Goal: Navigation & Orientation: Find specific page/section

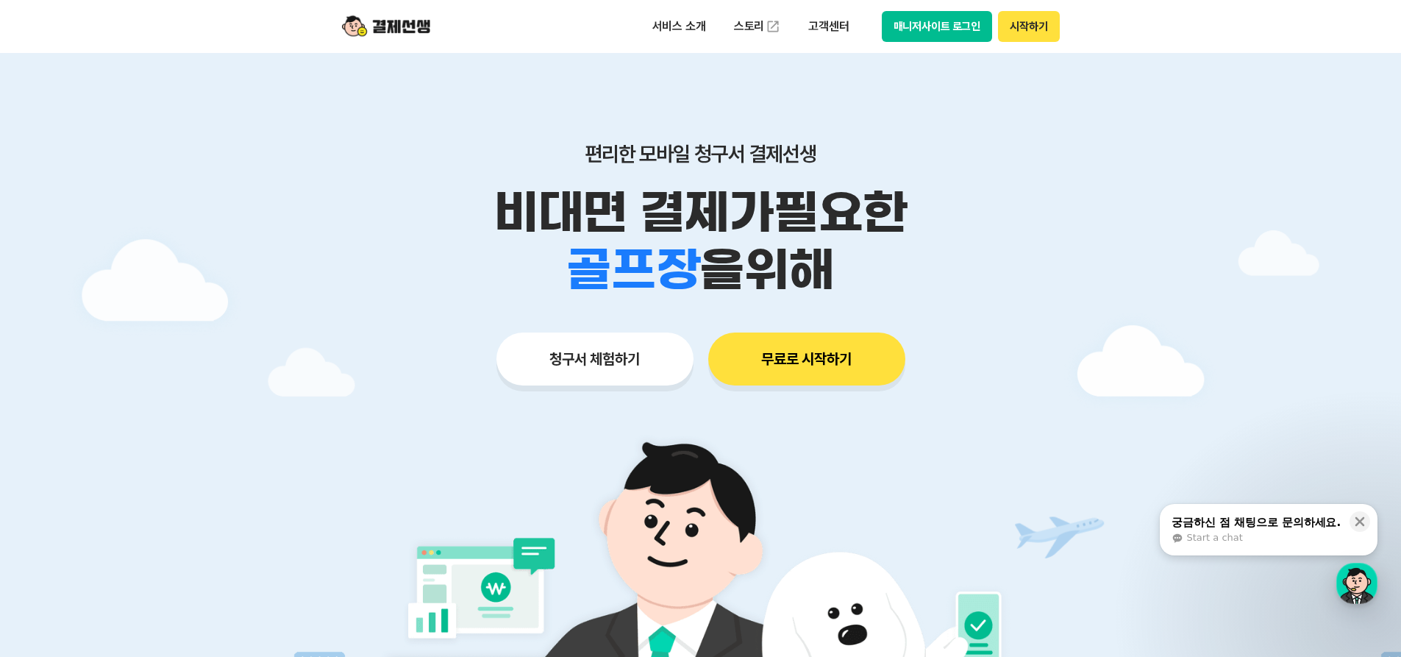
click at [908, 30] on button "매니저사이트 로그인" at bounding box center [937, 26] width 111 height 31
click at [1182, 243] on div at bounding box center [700, 441] width 1401 height 776
click at [1322, 137] on div at bounding box center [700, 441] width 1401 height 776
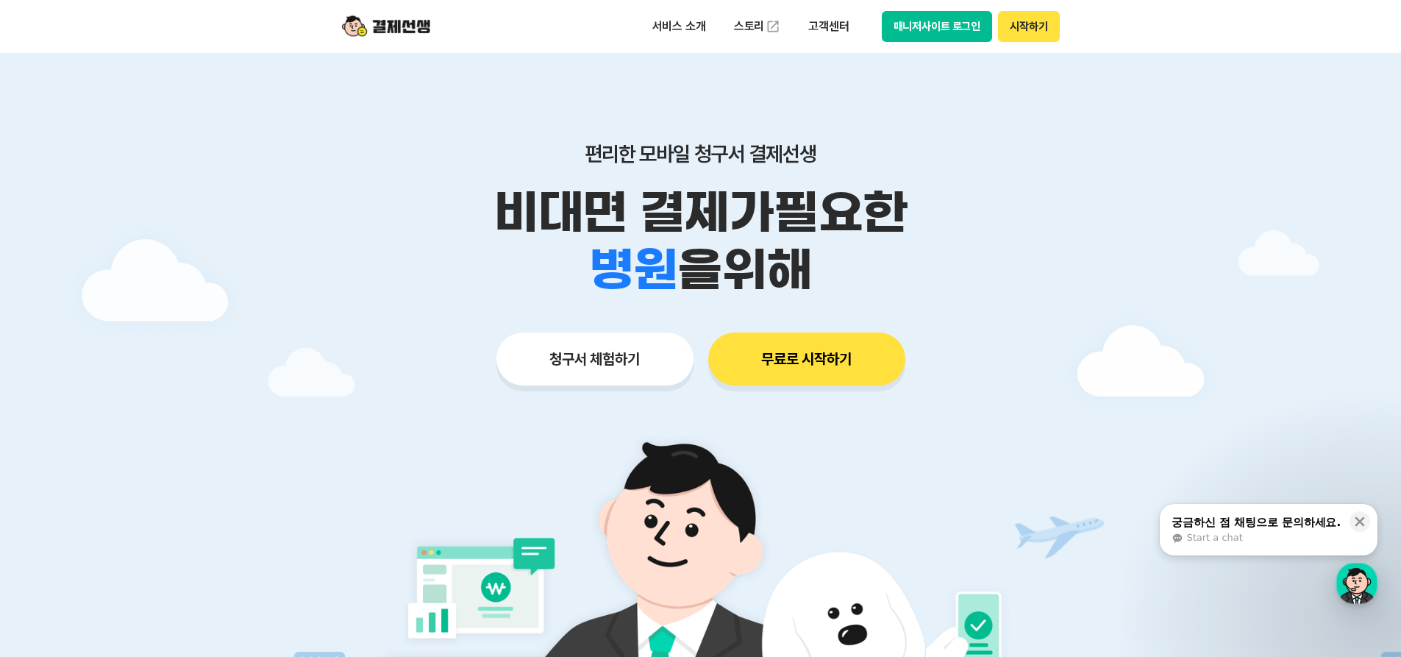
click at [1042, 193] on p "비대면 결제가 필요한" at bounding box center [700, 212] width 753 height 57
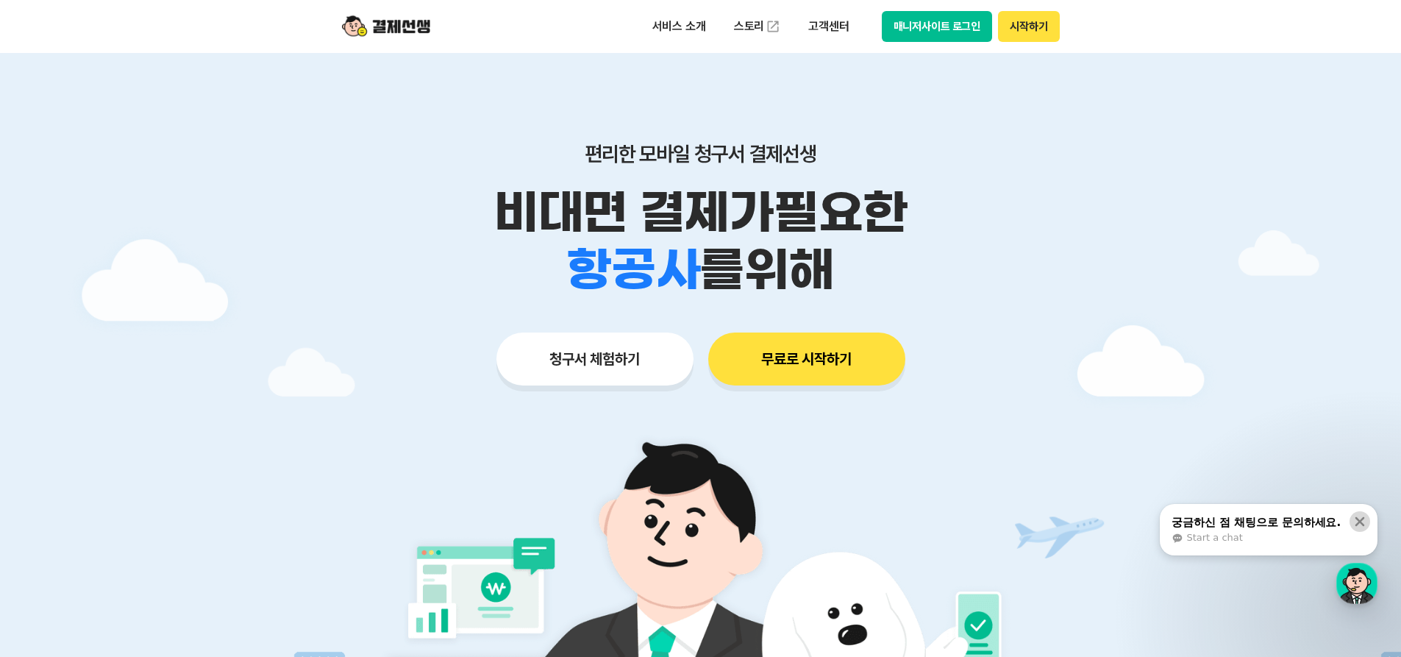
click at [1356, 521] on icon at bounding box center [1359, 521] width 15 height 15
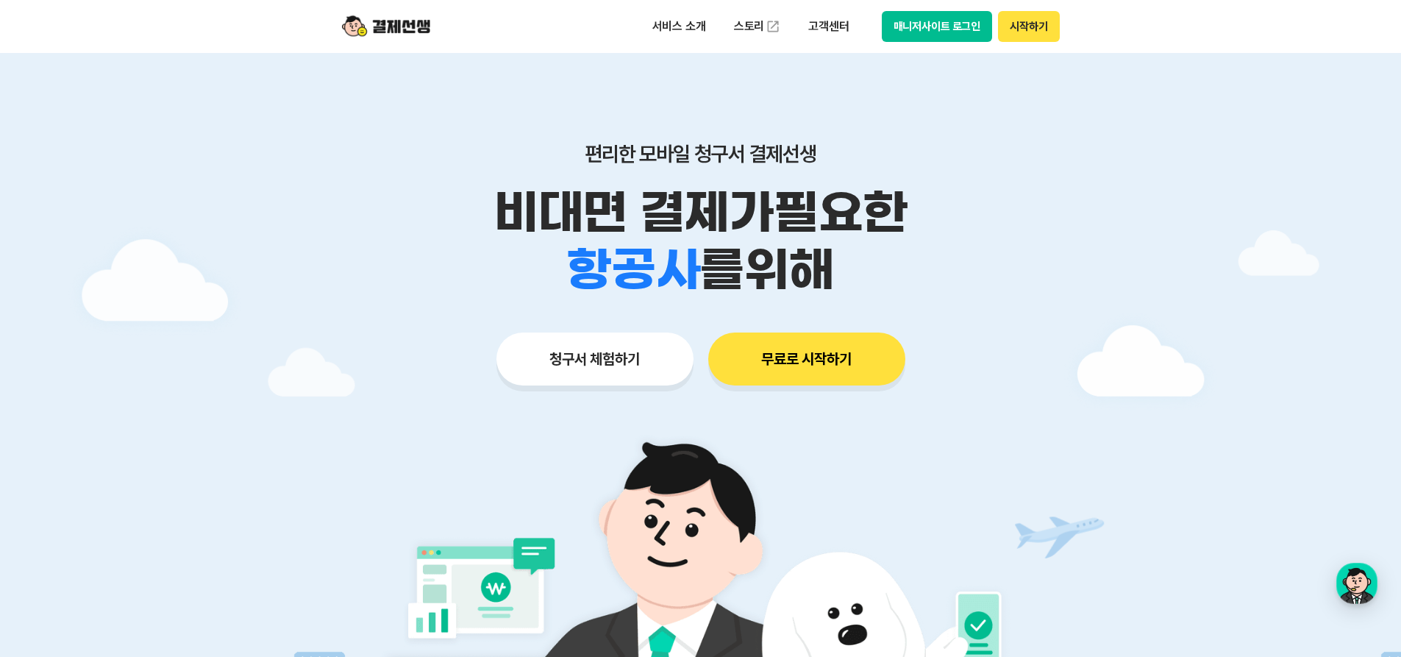
click at [1275, 466] on div at bounding box center [700, 441] width 1401 height 776
